Goal: Task Accomplishment & Management: Manage account settings

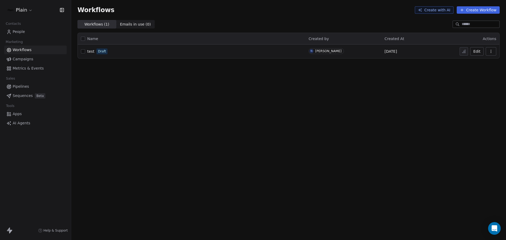
click at [90, 53] on span "test" at bounding box center [90, 51] width 7 height 4
click at [22, 31] on span "People" at bounding box center [19, 32] width 12 height 6
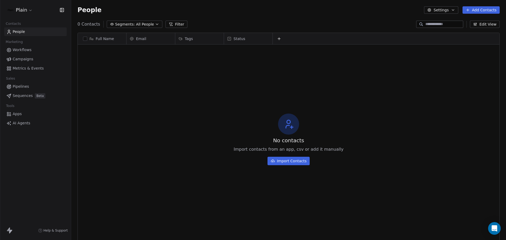
scroll to position [207, 431]
click at [32, 14] on html "Plain Contacts People Marketing Workflows Campaigns Metrics & Events Sales Pipe…" at bounding box center [253, 120] width 506 height 240
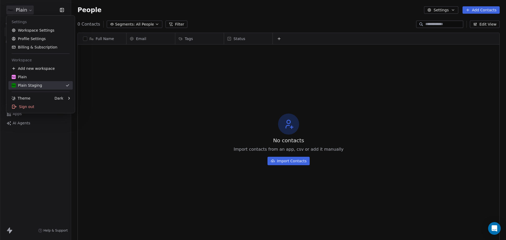
click at [43, 77] on div "Plain" at bounding box center [41, 76] width 58 height 5
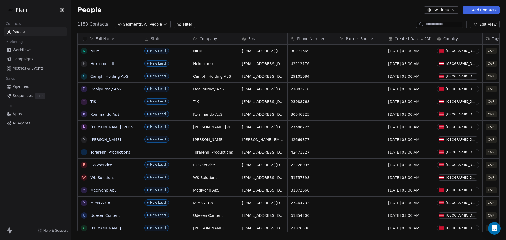
click at [30, 12] on html "Plain Contacts People Marketing Workflows Campaigns Metrics & Events Sales Pipe…" at bounding box center [253, 120] width 506 height 240
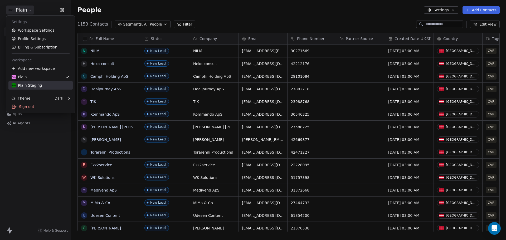
drag, startPoint x: 37, startPoint y: 84, endPoint x: 78, endPoint y: 89, distance: 41.1
click at [37, 84] on div "Plain Staging" at bounding box center [27, 85] width 31 height 5
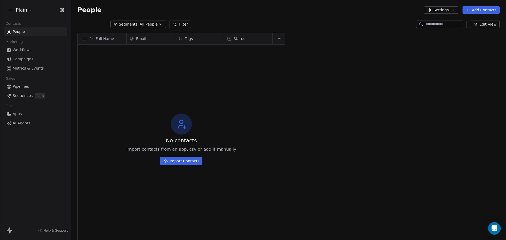
scroll to position [207, 431]
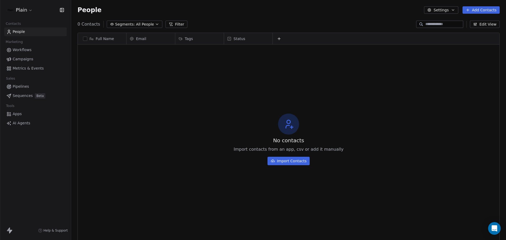
click at [278, 36] on button at bounding box center [279, 39] width 6 height 6
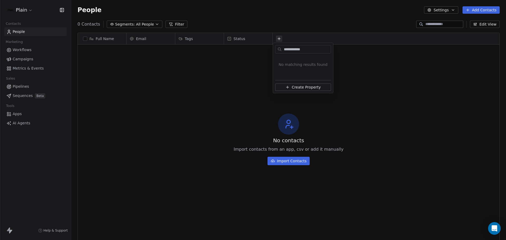
type input "**********"
click at [294, 85] on span "Create Property" at bounding box center [305, 87] width 29 height 5
click at [313, 73] on button "Text" at bounding box center [312, 74] width 70 height 7
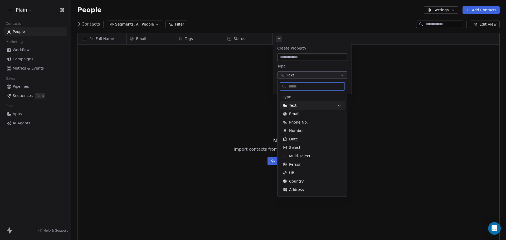
click at [314, 104] on div "Text" at bounding box center [309, 105] width 53 height 5
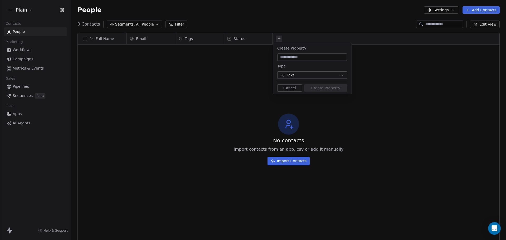
click at [314, 56] on input at bounding box center [312, 57] width 68 height 5
type input "**********"
click at [325, 88] on button "Create Property" at bounding box center [325, 87] width 43 height 7
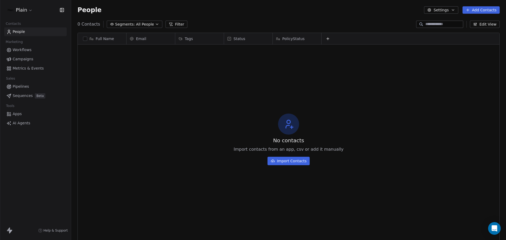
click at [20, 49] on span "Workflows" at bounding box center [22, 50] width 19 height 6
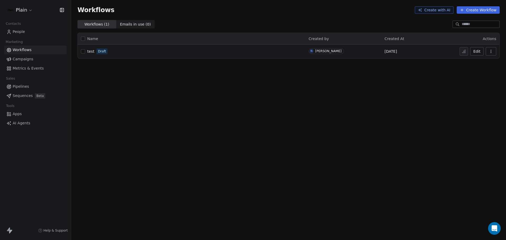
click at [96, 52] on span "Draft" at bounding box center [101, 51] width 11 height 6
click at [92, 52] on span "test" at bounding box center [90, 51] width 7 height 4
click at [31, 31] on link "People" at bounding box center [35, 31] width 62 height 9
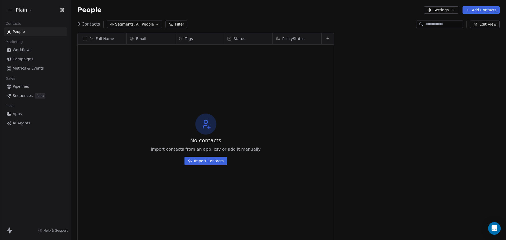
scroll to position [207, 431]
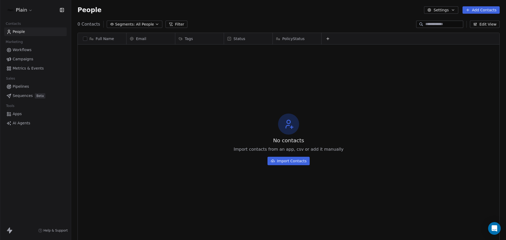
click at [473, 10] on button "Add Contacts" at bounding box center [480, 9] width 37 height 7
click at [485, 21] on span "Create new contact" at bounding box center [483, 22] width 36 height 6
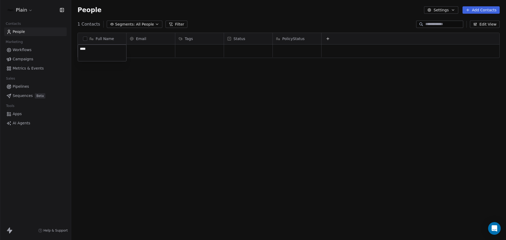
type textarea "*****"
click at [151, 52] on html "Plain Contacts People Marketing Workflows Campaigns Metrics & Events Sales Pipe…" at bounding box center [253, 120] width 506 height 240
click at [143, 51] on div "grid" at bounding box center [150, 51] width 48 height 13
click at [144, 52] on div "grid" at bounding box center [150, 51] width 48 height 13
click at [144, 53] on input "email" at bounding box center [151, 51] width 46 height 11
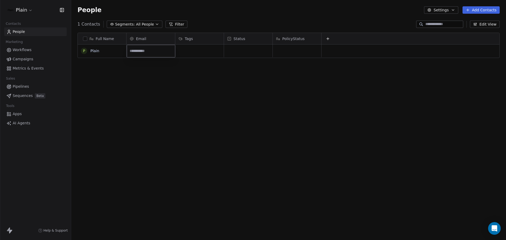
click at [145, 52] on input "email" at bounding box center [151, 51] width 46 height 11
type input "*"
type input "**********"
click at [182, 50] on html "**********" at bounding box center [253, 120] width 506 height 240
click at [209, 52] on div "grid" at bounding box center [199, 51] width 48 height 13
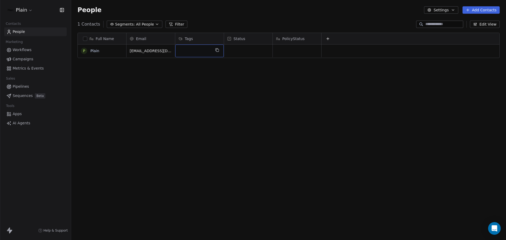
click at [196, 53] on div "grid" at bounding box center [199, 51] width 48 height 13
click at [189, 53] on input "text" at bounding box center [205, 51] width 55 height 6
click at [251, 50] on html "Plain Contacts People Marketing Workflows Campaigns Metrics & Events Sales Pipe…" at bounding box center [253, 120] width 506 height 240
click at [246, 51] on div "grid" at bounding box center [248, 51] width 48 height 13
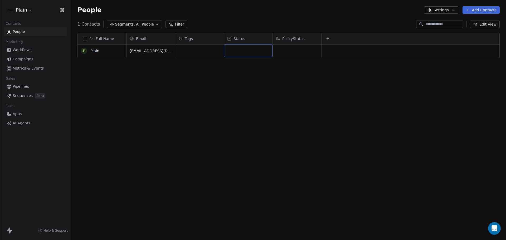
click at [241, 52] on div "grid" at bounding box center [248, 51] width 48 height 13
click at [232, 57] on div "grid" at bounding box center [248, 51] width 48 height 13
click at [232, 52] on div "grid" at bounding box center [248, 51] width 48 height 13
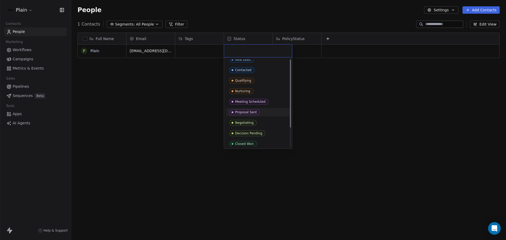
scroll to position [0, 0]
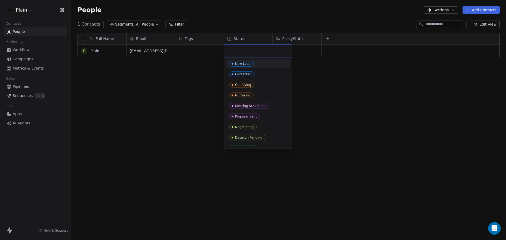
click at [244, 65] on div "New Lead" at bounding box center [243, 64] width 16 height 4
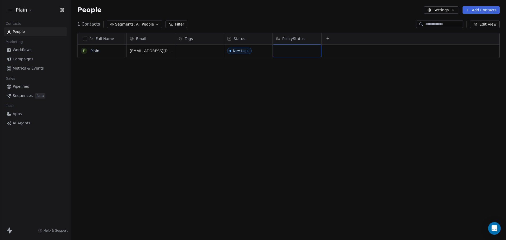
click at [286, 50] on div "grid" at bounding box center [297, 51] width 48 height 13
click at [289, 50] on textarea at bounding box center [297, 53] width 48 height 16
click at [21, 48] on html "Plain Contacts People Marketing Workflows Campaigns Metrics & Events Sales Pipe…" at bounding box center [253, 120] width 506 height 240
click at [21, 48] on span "Workflows" at bounding box center [22, 50] width 19 height 6
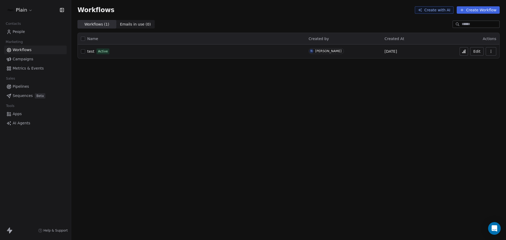
click at [99, 48] on div "test Active" at bounding box center [191, 51] width 221 height 7
click at [92, 51] on span "test" at bounding box center [90, 51] width 7 height 4
click at [91, 52] on span "test" at bounding box center [90, 51] width 7 height 4
click at [25, 36] on div "Contacts People Marketing Workflows Campaigns Metrics & Events Sales Pipelines …" at bounding box center [35, 73] width 71 height 107
click at [24, 31] on span "People" at bounding box center [19, 32] width 12 height 6
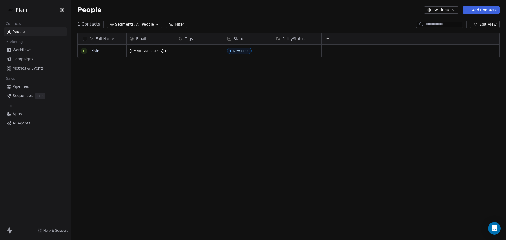
scroll to position [207, 431]
click at [293, 53] on div "grid" at bounding box center [297, 51] width 48 height 13
click at [285, 53] on textarea at bounding box center [297, 53] width 48 height 16
click at [286, 52] on textarea at bounding box center [297, 53] width 48 height 16
click at [290, 39] on html "Plain Contacts People Marketing Workflows Campaigns Metrics & Events Sales Pipe…" at bounding box center [253, 120] width 506 height 240
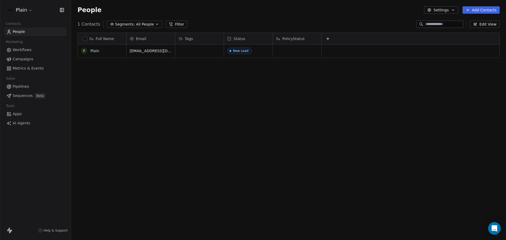
click at [289, 38] on span "PolicyStatus" at bounding box center [293, 38] width 22 height 5
click at [290, 51] on span "Edit property" at bounding box center [294, 49] width 24 height 5
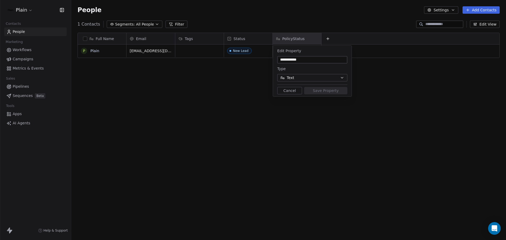
click at [306, 76] on button "Text" at bounding box center [312, 77] width 70 height 7
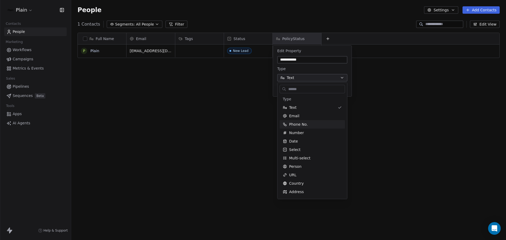
scroll to position [0, 0]
click at [303, 109] on div "Text" at bounding box center [309, 107] width 53 height 5
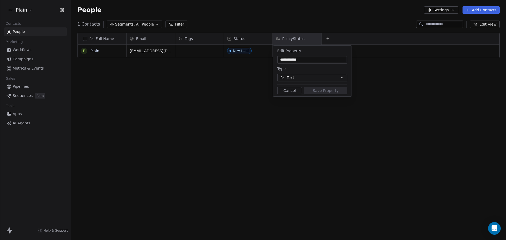
click at [220, 57] on html "**********" at bounding box center [253, 120] width 506 height 240
click at [237, 50] on html "**********" at bounding box center [253, 120] width 506 height 240
click at [246, 38] on html "**********" at bounding box center [253, 120] width 506 height 240
click at [320, 36] on html "**********" at bounding box center [253, 120] width 506 height 240
click at [309, 43] on html "**********" at bounding box center [253, 120] width 506 height 240
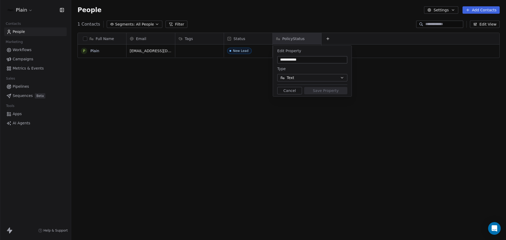
click at [293, 91] on button "Cancel" at bounding box center [289, 90] width 25 height 7
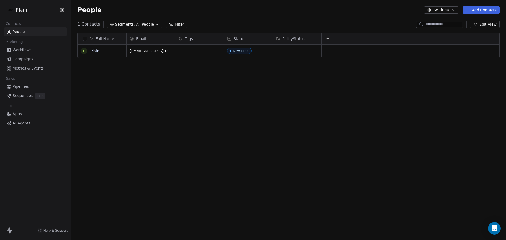
click at [230, 29] on div "Full Name P Plain Email Tags Status PolicyStatus plain@insure.dk New Lead To pi…" at bounding box center [288, 133] width 434 height 211
click at [238, 31] on div "Full Name P Plain Email Tags Status PolicyStatus plain@insure.dk New Lead To pi…" at bounding box center [288, 133] width 434 height 211
click at [240, 34] on div "Status" at bounding box center [248, 38] width 48 height 11
click at [247, 50] on span "Manage property" at bounding box center [250, 49] width 32 height 5
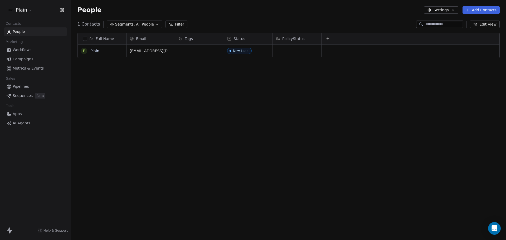
click at [283, 39] on span "PolicyStatus" at bounding box center [293, 38] width 22 height 5
click at [249, 40] on html "Plain Contacts People Marketing Workflows Campaigns Metrics & Events Sales Pipe…" at bounding box center [253, 120] width 506 height 240
click at [236, 39] on span "Status" at bounding box center [239, 38] width 12 height 5
click at [276, 38] on html "Plain Contacts People Marketing Workflows Campaigns Metrics & Events Sales Pipe…" at bounding box center [253, 120] width 506 height 240
click at [286, 38] on span "PolicyStatus" at bounding box center [293, 38] width 22 height 5
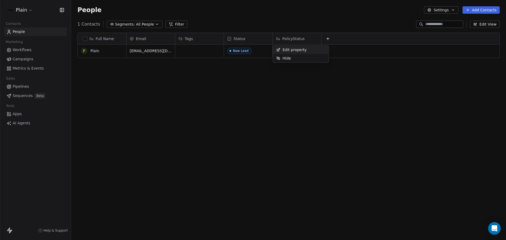
drag, startPoint x: 247, startPoint y: 41, endPoint x: 243, endPoint y: 39, distance: 4.7
click at [246, 41] on html "Plain Contacts People Marketing Workflows Campaigns Metrics & Events Sales Pipe…" at bounding box center [253, 120] width 506 height 240
click at [240, 39] on span "Status" at bounding box center [239, 38] width 12 height 5
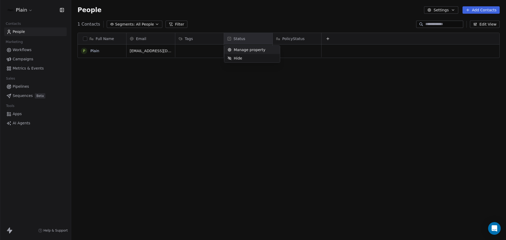
click at [249, 50] on span "Manage property" at bounding box center [250, 49] width 32 height 5
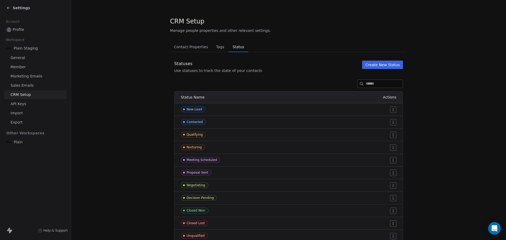
click at [217, 48] on span "Tags" at bounding box center [220, 46] width 12 height 7
click at [238, 49] on span "Status" at bounding box center [238, 46] width 16 height 7
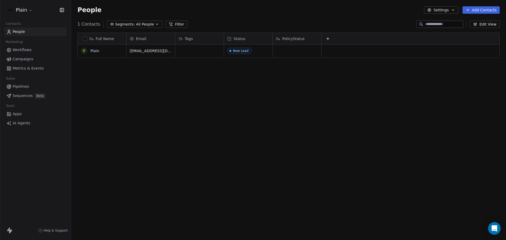
scroll to position [207, 431]
click at [234, 40] on span "Status" at bounding box center [239, 38] width 12 height 5
click at [243, 26] on html "Plain Contacts People Marketing Workflows Campaigns Metrics & Events Sales Pipe…" at bounding box center [253, 120] width 506 height 240
click at [275, 38] on div "PolicyStatus" at bounding box center [297, 38] width 48 height 11
click at [281, 48] on div "Edit property" at bounding box center [291, 50] width 37 height 8
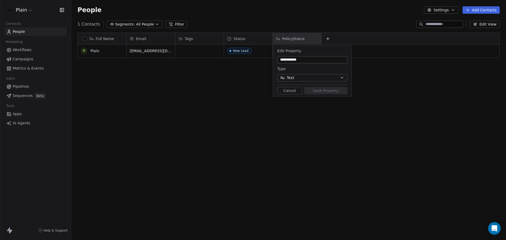
click at [294, 72] on div "Type Text" at bounding box center [312, 74] width 70 height 16
click at [292, 74] on button "Text" at bounding box center [312, 77] width 70 height 7
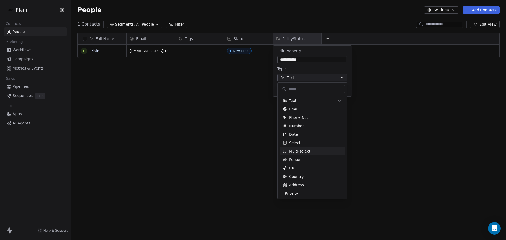
scroll to position [8, 0]
click at [286, 140] on div "Select" at bounding box center [312, 141] width 59 height 5
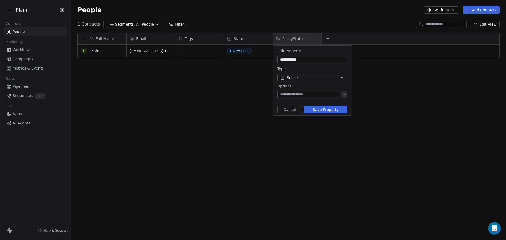
click at [294, 93] on input at bounding box center [308, 94] width 60 height 5
click at [295, 94] on input at bounding box center [308, 94] width 60 height 5
click at [327, 96] on input at bounding box center [308, 94] width 60 height 5
click at [304, 77] on button "Select" at bounding box center [312, 77] width 70 height 7
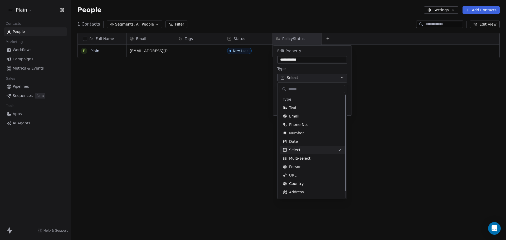
scroll to position [0, 0]
click at [322, 60] on html "**********" at bounding box center [253, 120] width 506 height 240
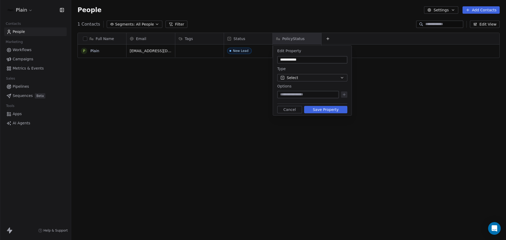
click at [322, 60] on input "**********" at bounding box center [312, 59] width 68 height 5
click at [318, 76] on button "Select" at bounding box center [312, 77] width 70 height 7
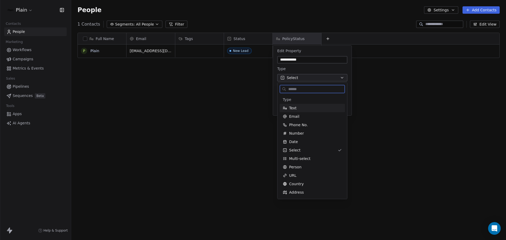
click at [303, 107] on div "Text" at bounding box center [312, 107] width 59 height 5
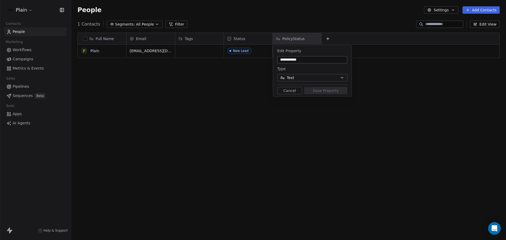
click at [290, 90] on button "Cancel" at bounding box center [289, 90] width 25 height 7
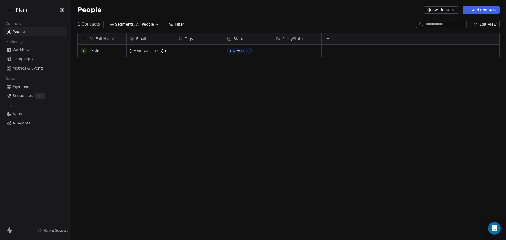
click at [29, 11] on html "Plain Contacts People Marketing Workflows Campaigns Metrics & Events Sales Pipe…" at bounding box center [253, 120] width 506 height 240
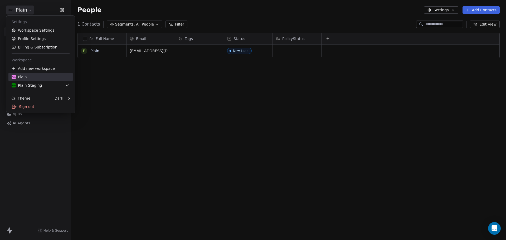
click at [38, 77] on div "Plain" at bounding box center [41, 76] width 58 height 5
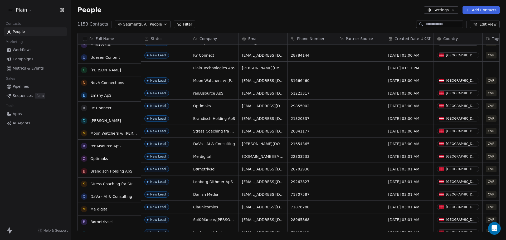
scroll to position [211, 0]
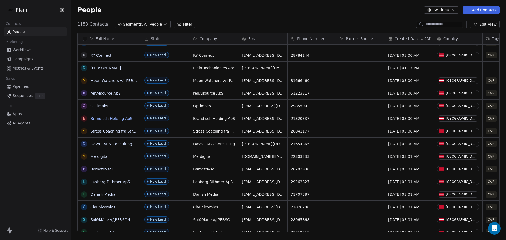
click at [96, 118] on link "Brandisch Holding ApS" at bounding box center [111, 118] width 42 height 4
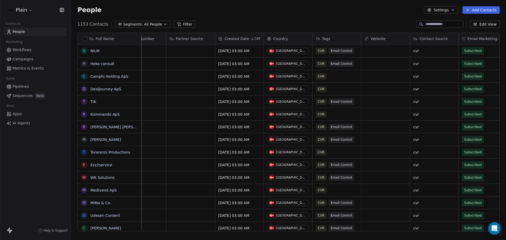
click at [21, 13] on html "Plain Contacts People Marketing Workflows Campaigns Metrics & Events Sales Pipe…" at bounding box center [253, 120] width 506 height 240
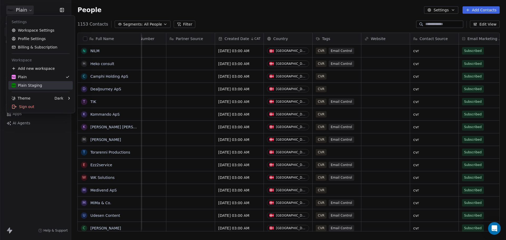
click at [36, 88] on link "Plain Staging" at bounding box center [40, 85] width 64 height 8
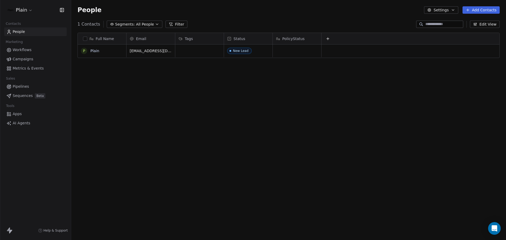
click at [329, 37] on icon at bounding box center [327, 39] width 4 height 4
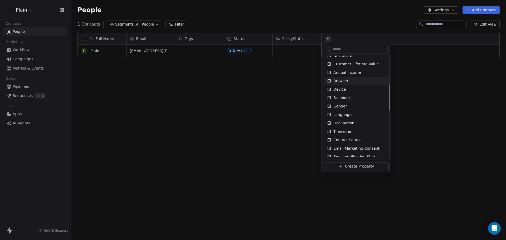
scroll to position [132, 0]
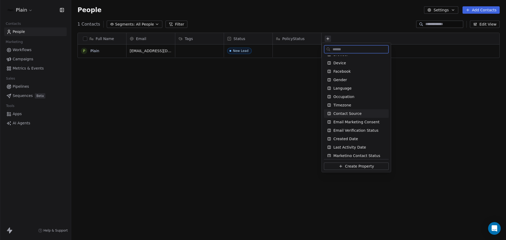
click at [350, 114] on span "Contact Source" at bounding box center [347, 113] width 28 height 5
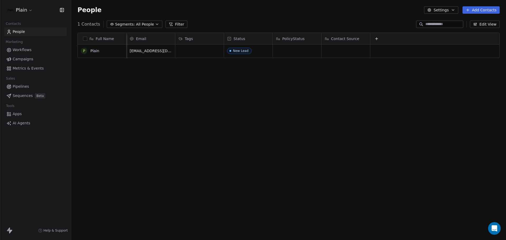
scroll to position [0, 4]
click at [252, 76] on div "Full Name P Plain Email Tags Status PolicyStatus Contact Source plain@insure.dk…" at bounding box center [288, 133] width 434 height 211
click at [23, 48] on span "Workflows" at bounding box center [22, 50] width 19 height 6
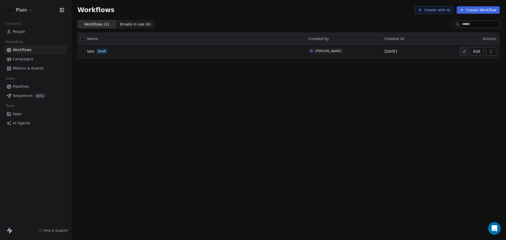
click at [93, 50] on span "test" at bounding box center [90, 51] width 7 height 4
click at [22, 36] on div "Contacts People Marketing Workflows Campaigns Metrics & Events Sales Pipelines …" at bounding box center [35, 73] width 71 height 107
click at [30, 34] on link "People" at bounding box center [35, 31] width 62 height 9
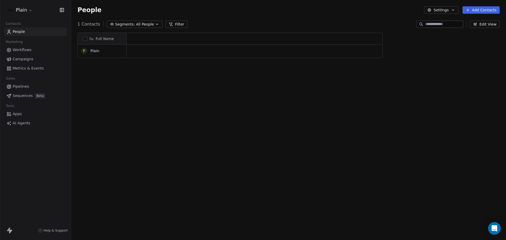
scroll to position [207, 431]
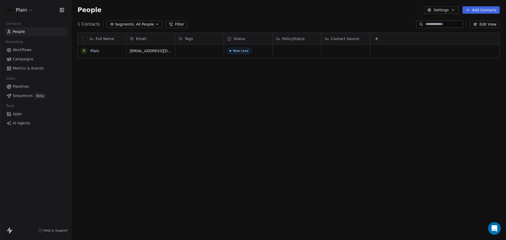
click at [377, 37] on icon at bounding box center [376, 39] width 4 height 4
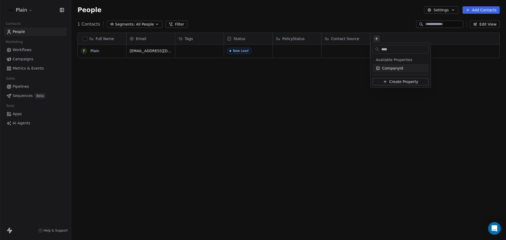
type input "*****"
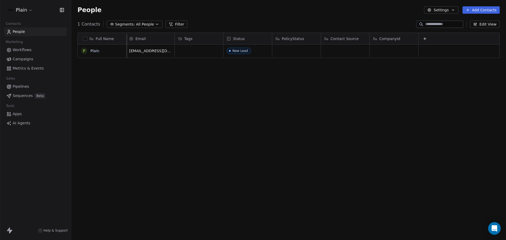
click at [418, 39] on div at bounding box center [458, 38] width 81 height 11
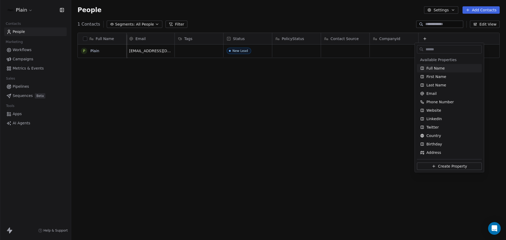
click at [418, 39] on html "Plain Contacts People Marketing Workflows Campaigns Metrics & Events Sales Pipe…" at bounding box center [253, 120] width 506 height 240
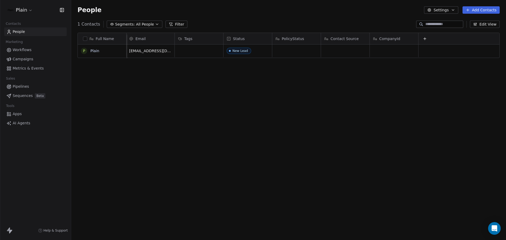
click at [421, 38] on button at bounding box center [424, 39] width 6 height 6
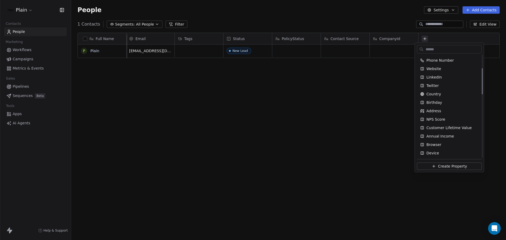
scroll to position [38, 0]
click at [322, 98] on html "Plain Contacts People Marketing Workflows Campaigns Metrics & Events Sales Pipe…" at bounding box center [253, 120] width 506 height 240
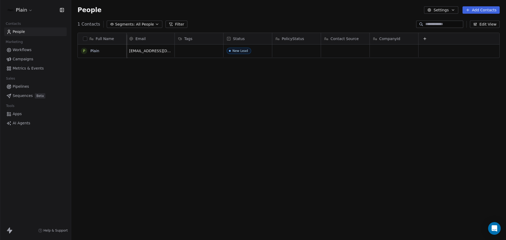
click at [243, 91] on div "Full Name P Plain Email Tags Status PolicyStatus Contact Source CompanyId [EMAI…" at bounding box center [288, 133] width 434 height 211
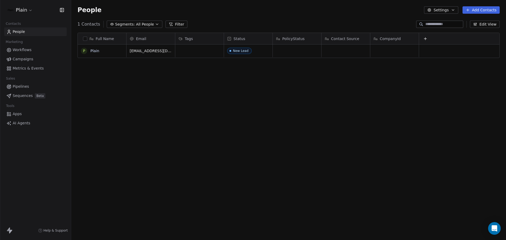
scroll to position [207, 431]
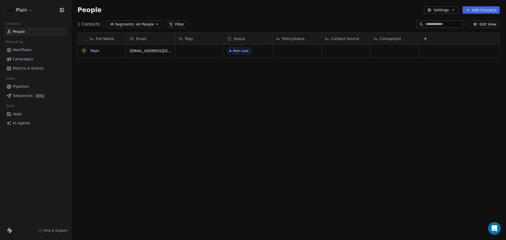
scroll to position [207, 431]
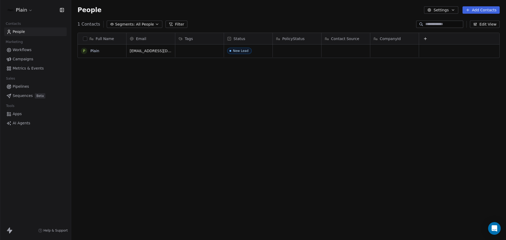
scroll to position [207, 431]
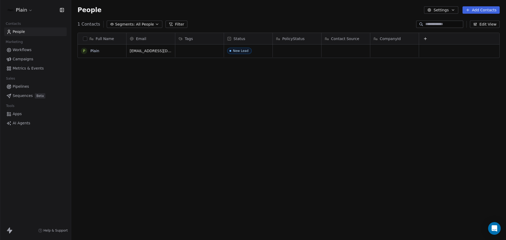
click at [30, 50] on span "Workflows" at bounding box center [22, 50] width 19 height 6
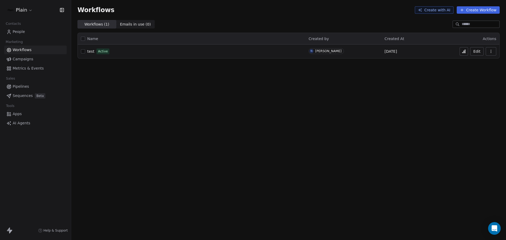
click at [82, 49] on div "test Active" at bounding box center [191, 51] width 221 height 7
click at [89, 48] on div "test Active" at bounding box center [191, 51] width 221 height 7
click at [89, 50] on span "test" at bounding box center [90, 51] width 7 height 4
click at [89, 52] on span "test" at bounding box center [90, 51] width 7 height 4
